Goal: Task Accomplishment & Management: Manage account settings

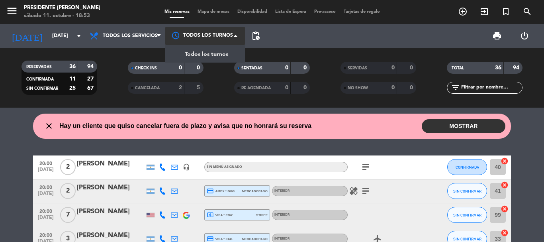
click at [228, 34] on div at bounding box center [205, 36] width 80 height 18
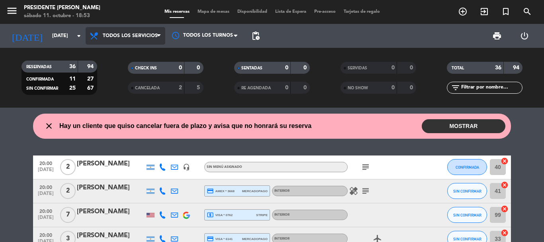
click at [154, 31] on span "Todos los servicios" at bounding box center [126, 36] width 80 height 18
click at [141, 52] on div "menu Presidente Bar Recoleta sábado 11. octubre - 18:53 Mis reservas Mapa de me…" at bounding box center [272, 54] width 544 height 108
click at [499, 35] on span "print" at bounding box center [497, 36] width 10 height 10
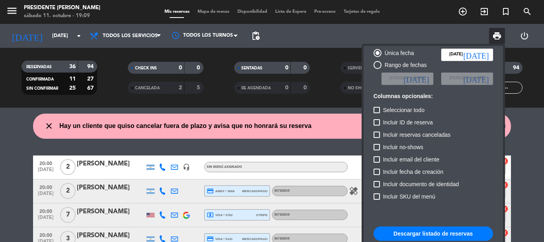
scroll to position [49, 0]
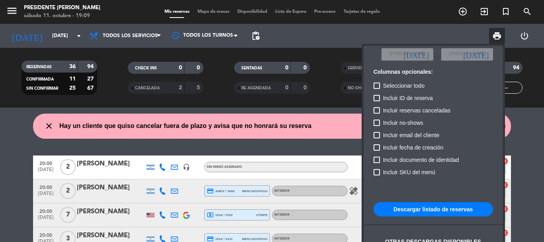
click at [430, 208] on button "Descargar listado de reservas" at bounding box center [432, 209] width 119 height 14
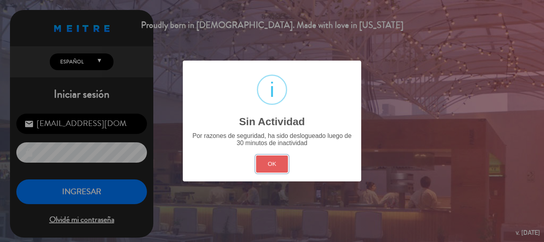
click at [277, 158] on button "OK" at bounding box center [272, 163] width 32 height 17
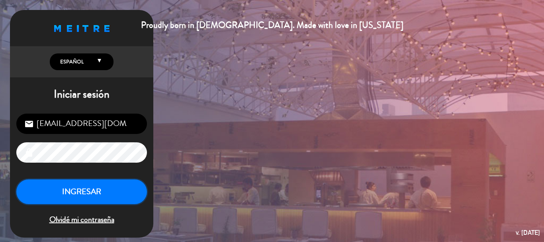
click at [101, 187] on button "INGRESAR" at bounding box center [81, 191] width 131 height 25
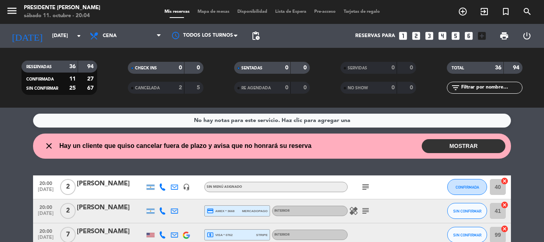
click at [363, 185] on icon "subject" at bounding box center [366, 187] width 10 height 10
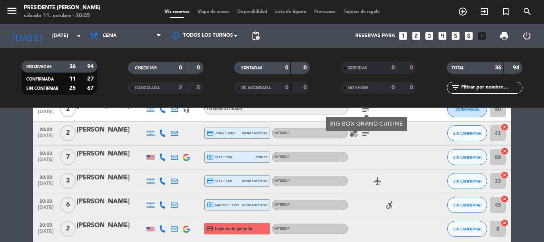
scroll to position [80, 0]
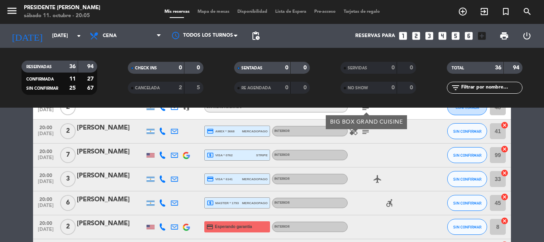
click at [223, 152] on span "local_atm visa * 0762" at bounding box center [220, 154] width 26 height 7
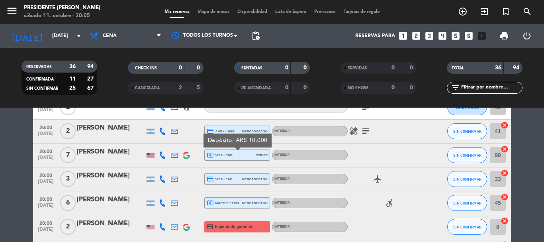
scroll to position [119, 0]
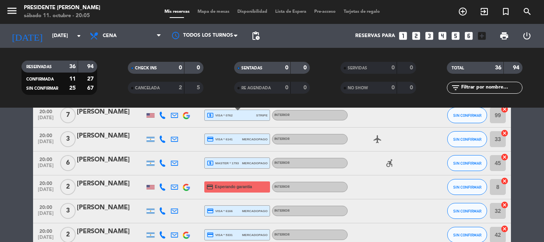
click at [227, 161] on span "local_atm master * 1793" at bounding box center [223, 162] width 32 height 7
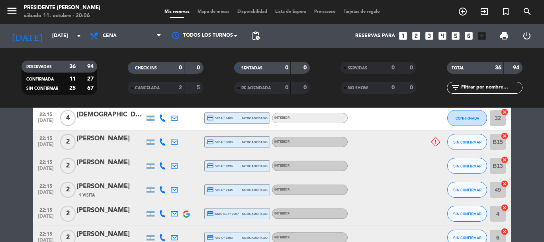
scroll to position [816, 0]
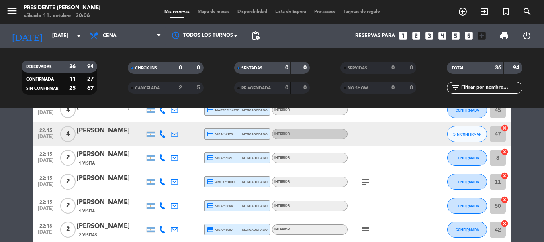
click at [372, 178] on div "subject" at bounding box center [384, 181] width 72 height 23
click at [370, 179] on icon "subject" at bounding box center [366, 182] width 10 height 10
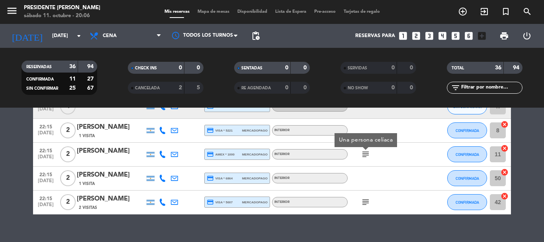
scroll to position [856, 0]
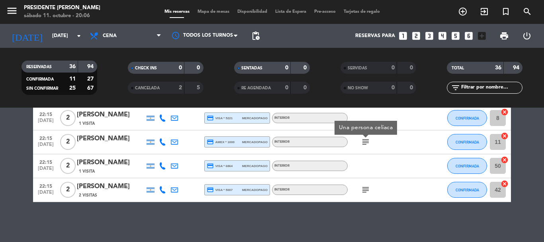
click at [366, 191] on icon "subject" at bounding box center [366, 190] width 10 height 10
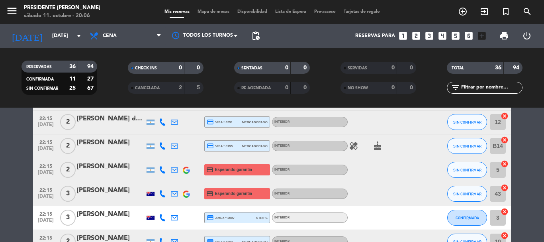
scroll to position [458, 0]
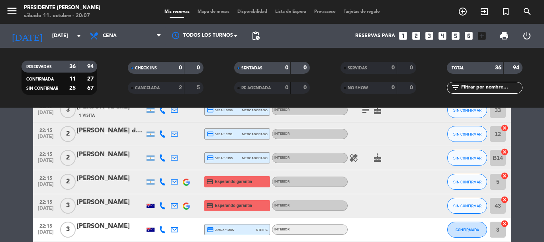
click at [356, 160] on icon "healing" at bounding box center [354, 158] width 10 height 10
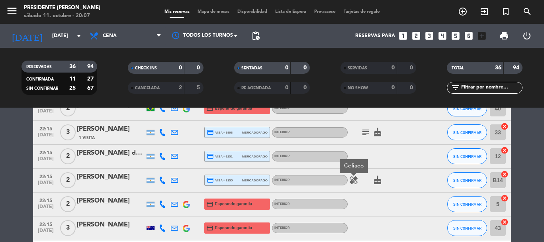
scroll to position [418, 0]
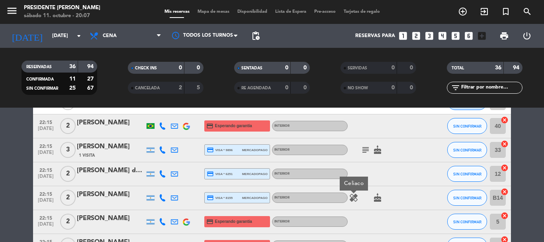
click at [363, 148] on icon "subject" at bounding box center [366, 150] width 10 height 10
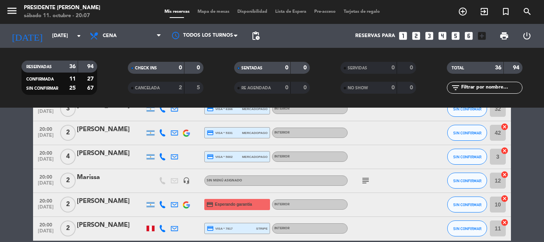
scroll to position [219, 0]
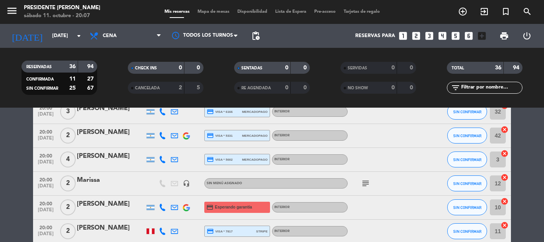
click at [361, 184] on icon "subject" at bounding box center [366, 183] width 10 height 10
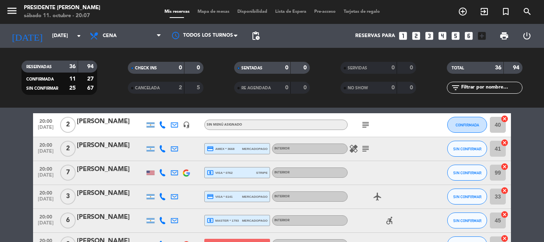
scroll to position [59, 0]
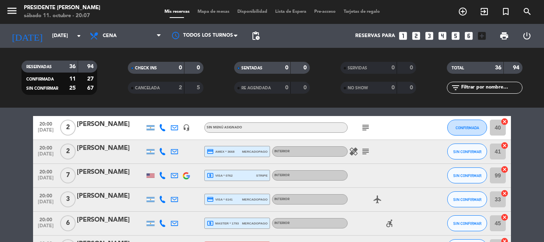
click at [363, 151] on icon "subject" at bounding box center [366, 152] width 10 height 10
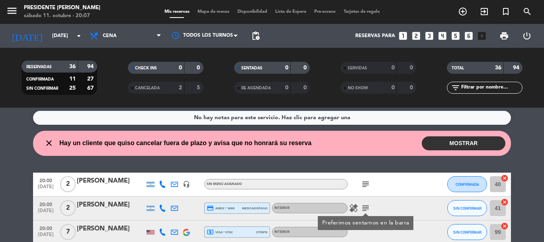
scroll to position [0, 0]
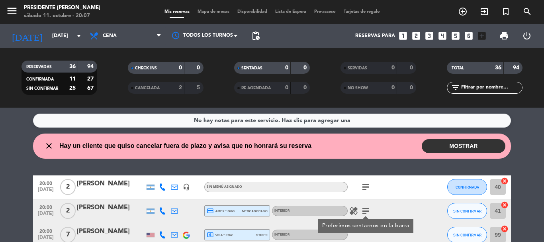
click at [366, 184] on icon "subject" at bounding box center [366, 187] width 10 height 10
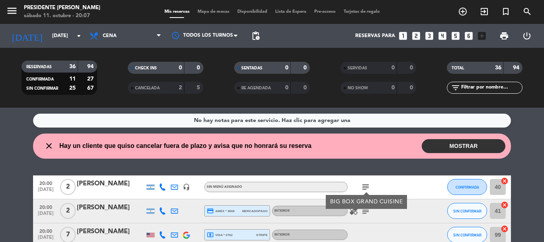
scroll to position [40, 0]
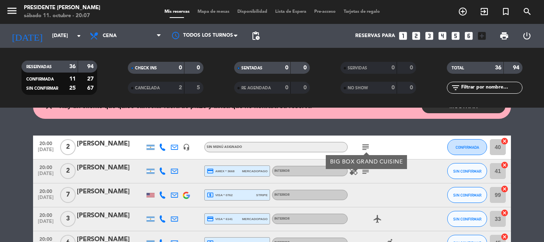
click at [174, 196] on icon at bounding box center [174, 194] width 7 height 7
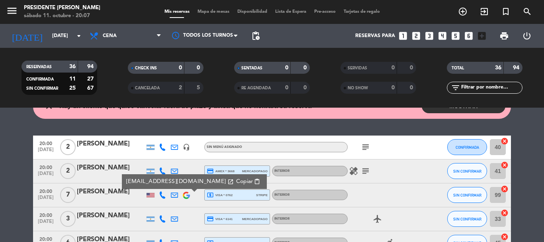
click at [236, 180] on span "Copiar" at bounding box center [244, 181] width 17 height 8
click at [234, 177] on button "Copiar content_paste" at bounding box center [248, 181] width 29 height 9
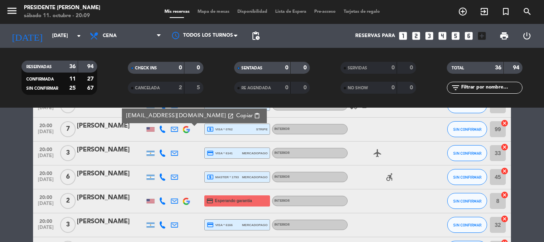
scroll to position [119, 0]
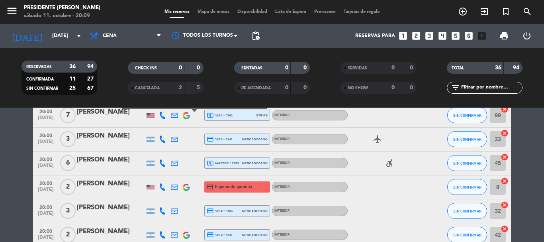
click at [176, 163] on icon at bounding box center [174, 162] width 7 height 7
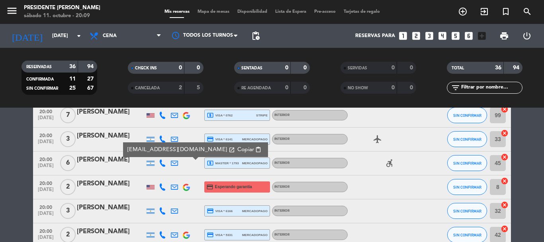
click at [237, 150] on span "Copiar" at bounding box center [245, 149] width 17 height 8
